Goal: Task Accomplishment & Management: Manage account settings

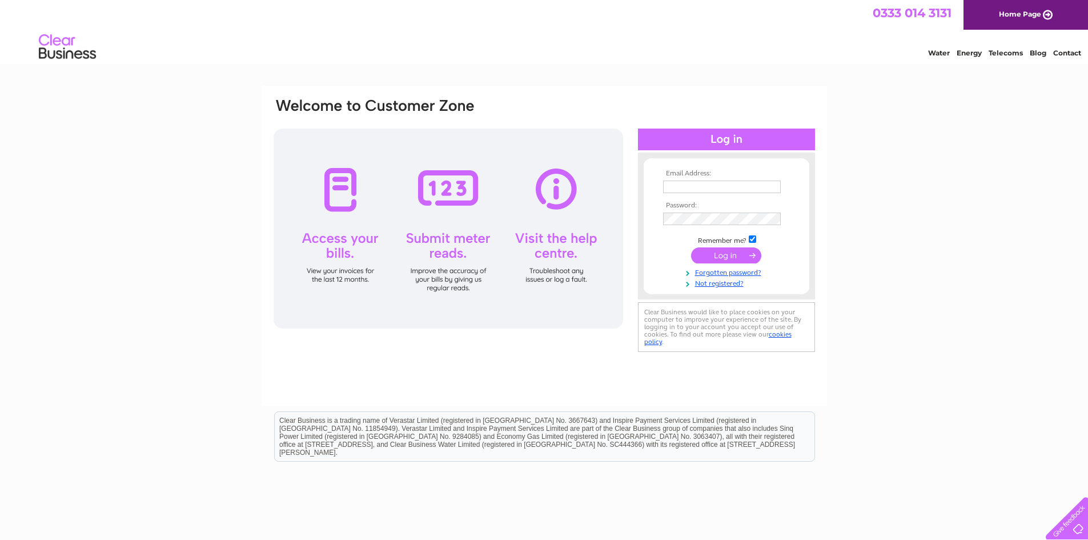
click at [681, 185] on input "text" at bounding box center [722, 186] width 118 height 13
drag, startPoint x: 542, startPoint y: 352, endPoint x: 547, endPoint y: 347, distance: 7.3
click at [542, 352] on div "Email Address: Password:" at bounding box center [544, 246] width 565 height 320
click at [717, 179] on td at bounding box center [726, 187] width 132 height 18
click at [714, 186] on input "text" at bounding box center [722, 186] width 118 height 13
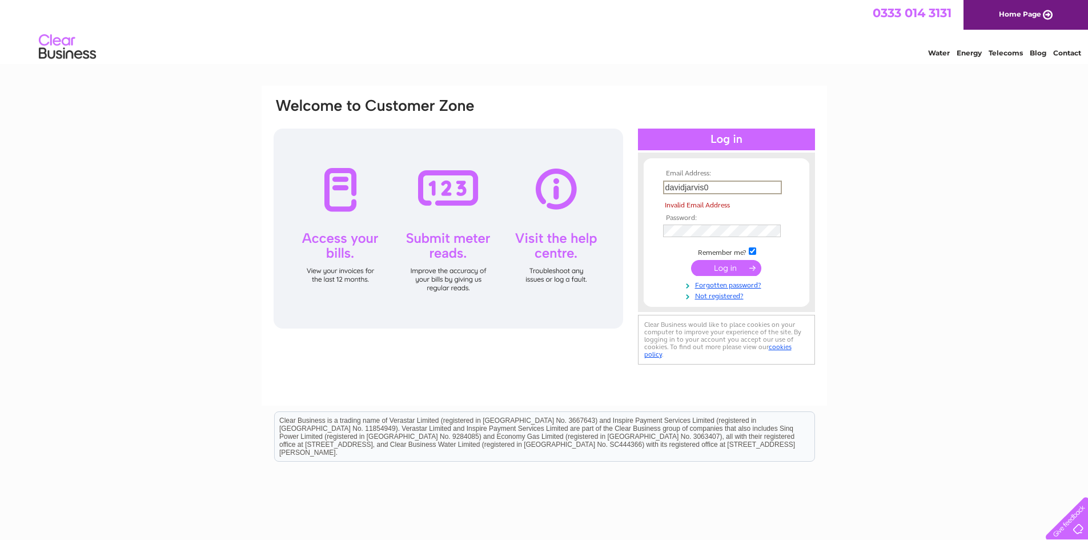
click at [724, 187] on input "davidjarvis0" at bounding box center [722, 187] width 119 height 14
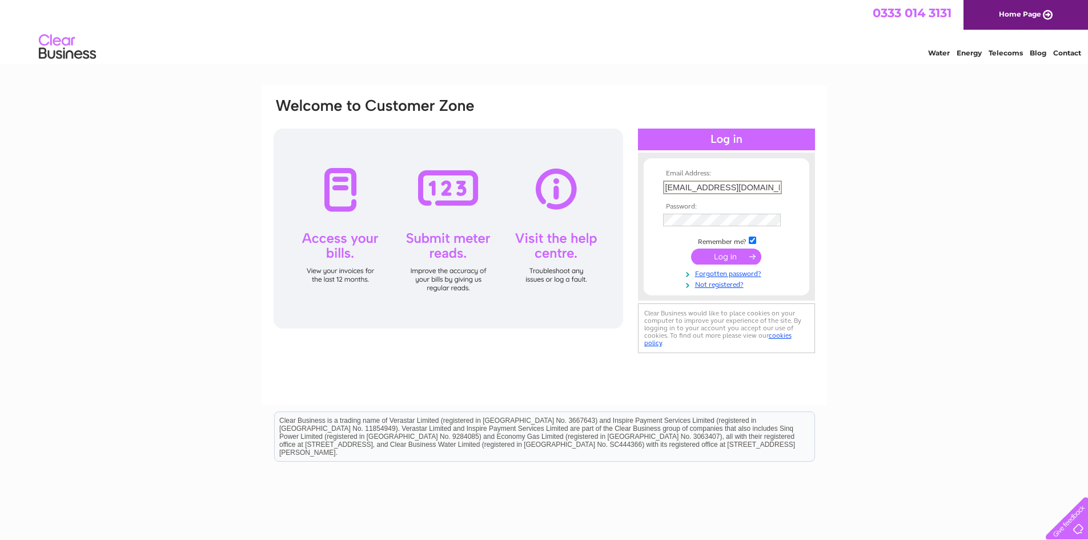
type input "[EMAIL_ADDRESS][DOMAIN_NAME]"
click at [728, 256] on input "submit" at bounding box center [726, 256] width 70 height 16
